Goal: Use online tool/utility: Utilize a website feature to perform a specific function

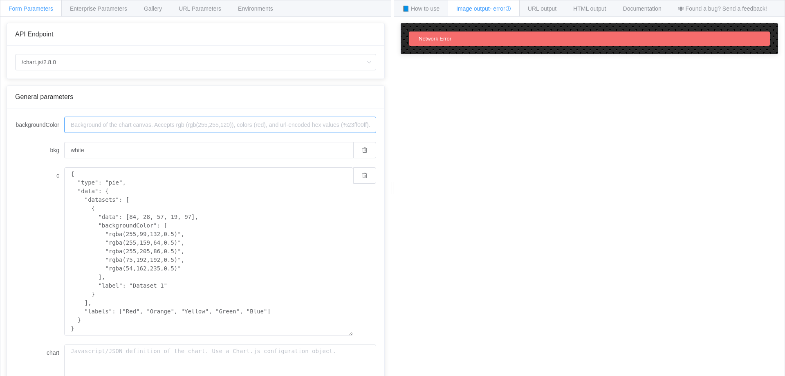
click at [105, 128] on input "backgroundColor" at bounding box center [220, 124] width 312 height 16
click at [188, 12] on div "URL Parameters" at bounding box center [200, 8] width 60 height 16
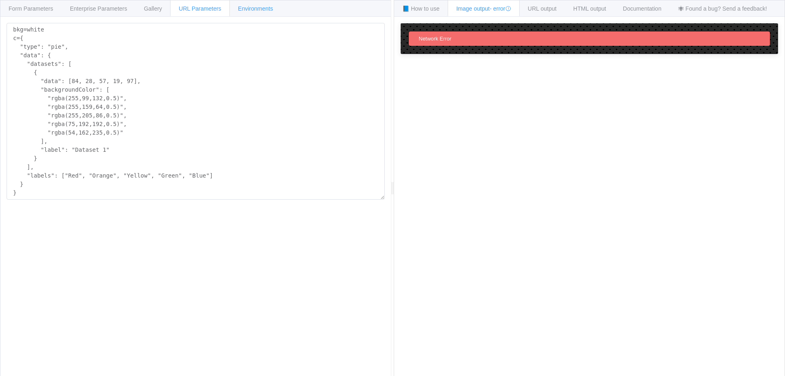
click at [241, 7] on span "Environments" at bounding box center [255, 8] width 35 height 7
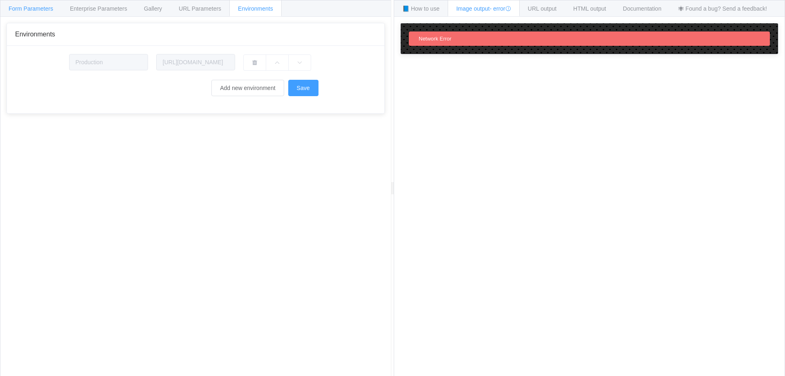
click at [40, 14] on div "Form Parameters" at bounding box center [31, 8] width 62 height 16
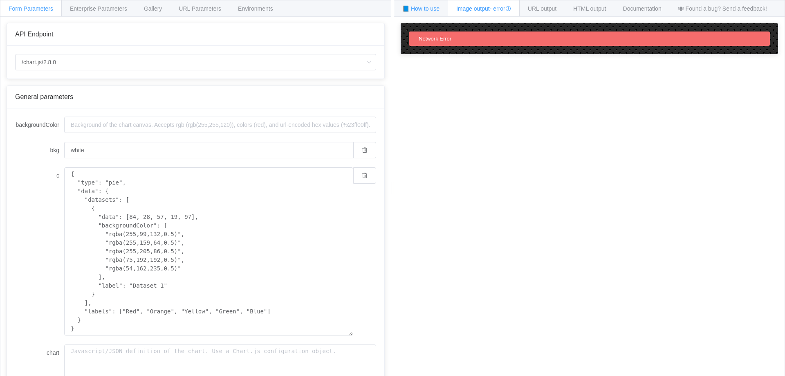
click at [429, 7] on span "📘 How to use" at bounding box center [420, 8] width 37 height 7
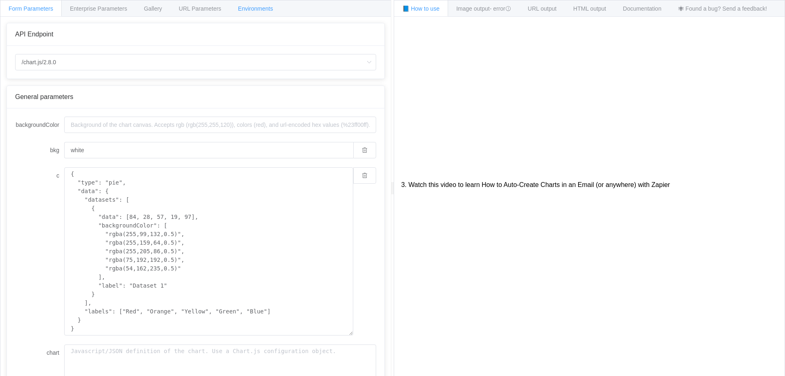
click at [242, 5] on div "Environments" at bounding box center [255, 8] width 52 height 16
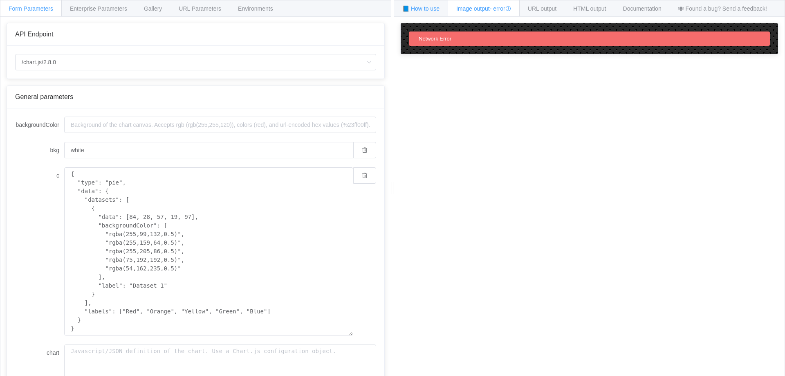
click at [424, 9] on span "📘 How to use" at bounding box center [420, 8] width 37 height 7
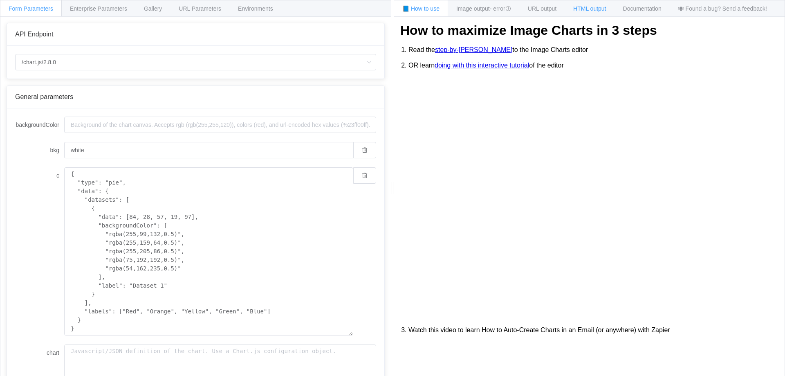
click at [598, 11] on span "HTML output" at bounding box center [589, 8] width 33 height 7
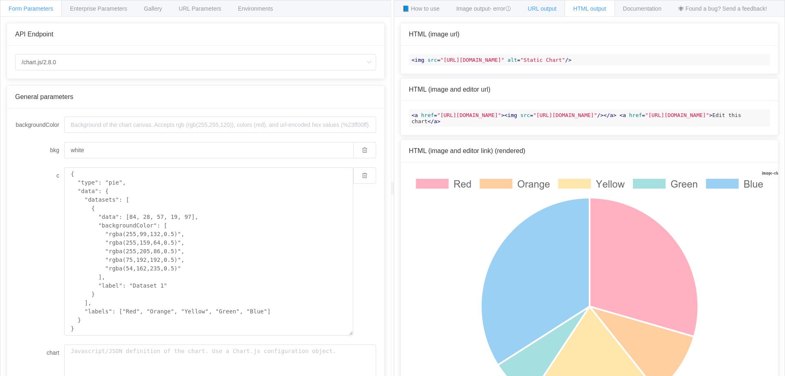
click at [550, 7] on span "URL output" at bounding box center [542, 8] width 29 height 7
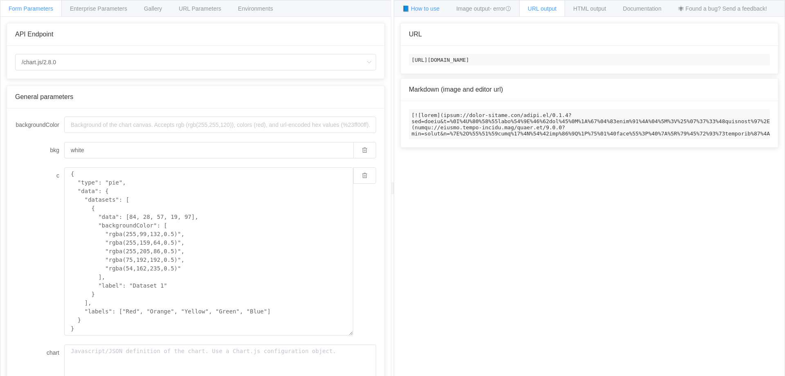
click at [438, 12] on div "📘 How to use" at bounding box center [420, 8] width 54 height 16
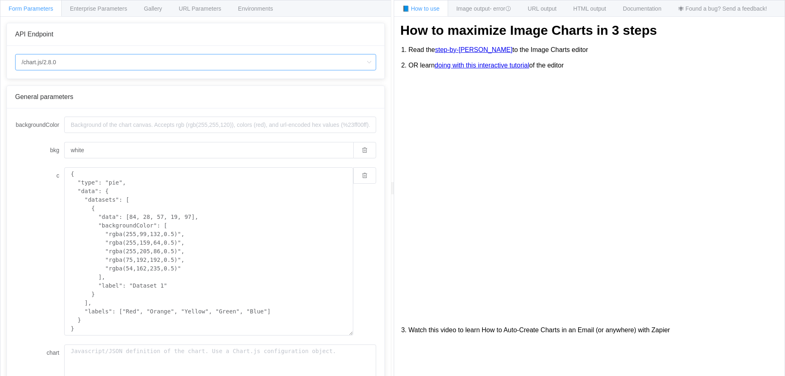
click at [255, 58] on input "/chart.js/2.8.0" at bounding box center [195, 62] width 361 height 16
click at [261, 83] on li "/chart" at bounding box center [196, 85] width 360 height 14
type input "/chart"
type input "20"
